Goal: Find specific page/section: Find specific page/section

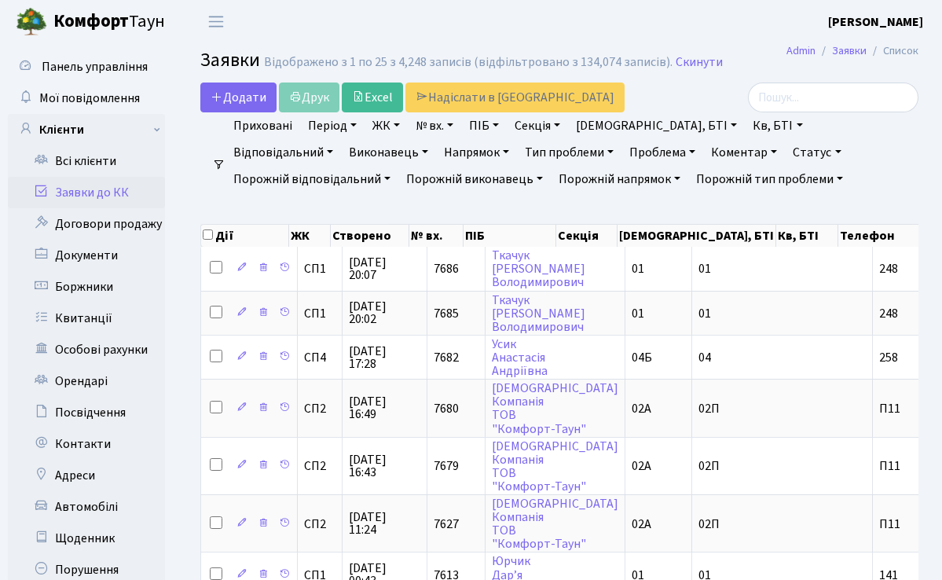
select select "25"
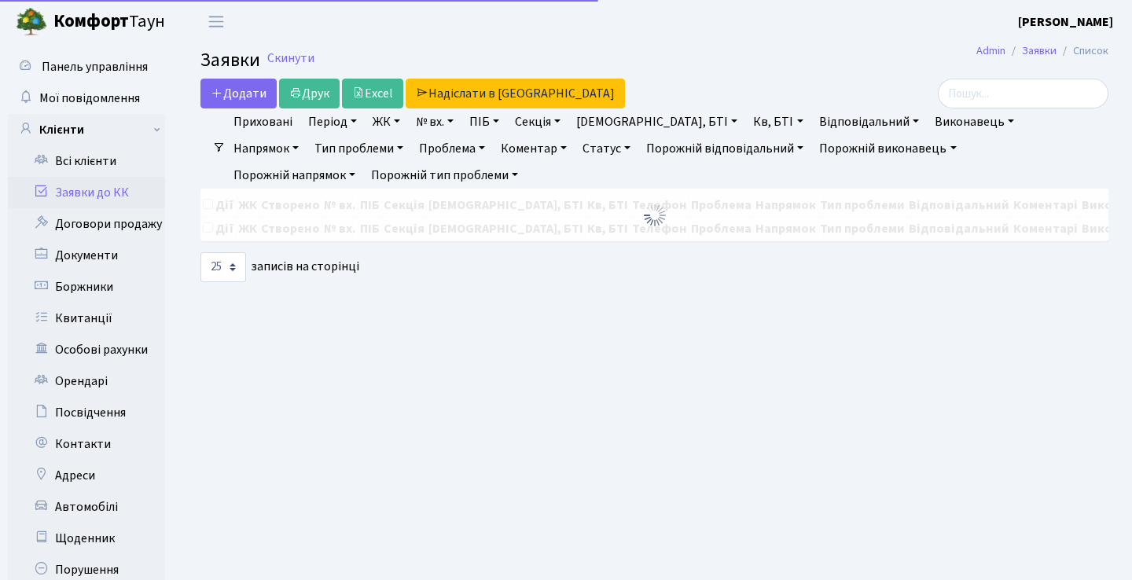
select select "25"
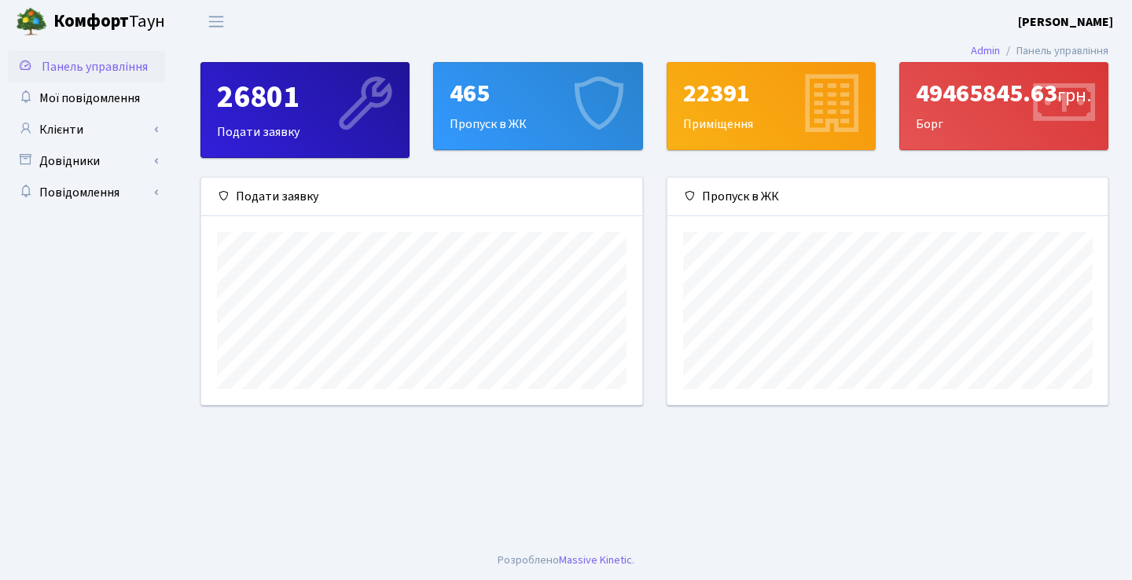
scroll to position [227, 440]
click at [76, 125] on link "Клієнти" at bounding box center [86, 129] width 157 height 31
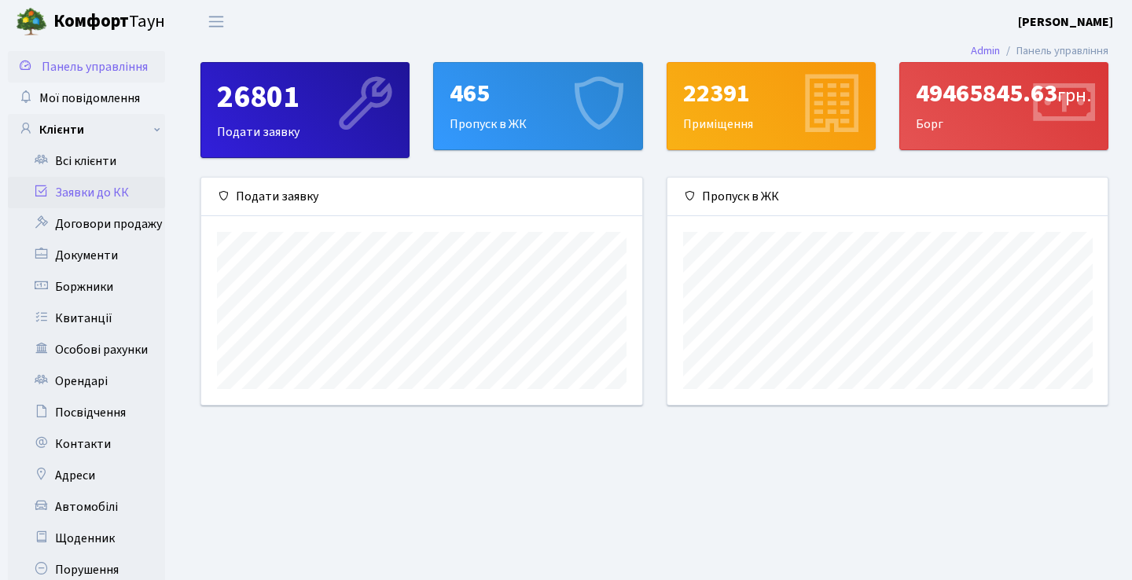
click at [86, 195] on link "Заявки до КК" at bounding box center [86, 192] width 157 height 31
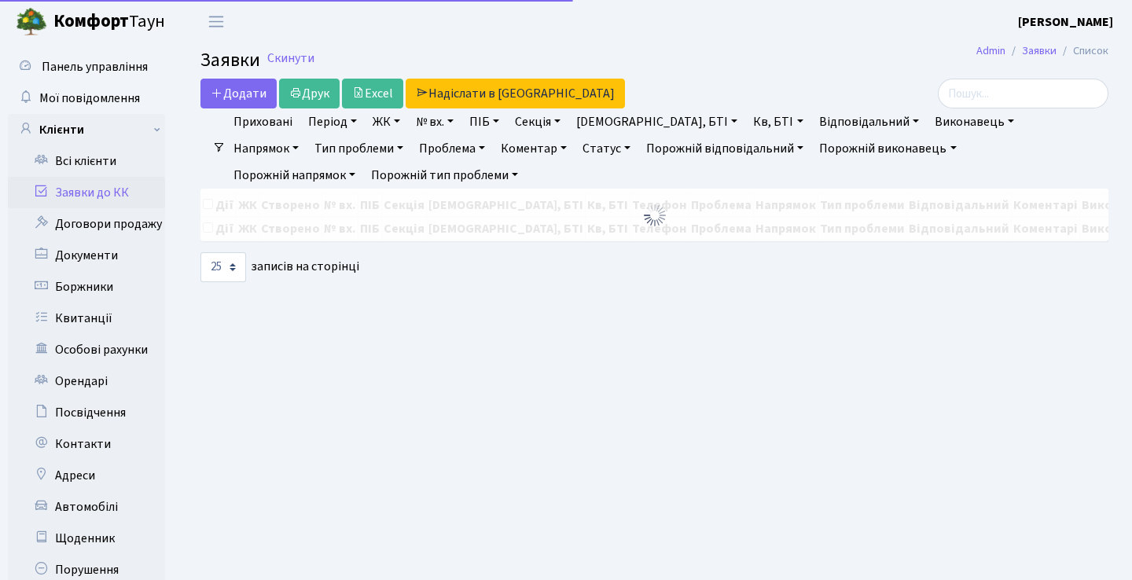
select select "25"
